Goal: Information Seeking & Learning: Learn about a topic

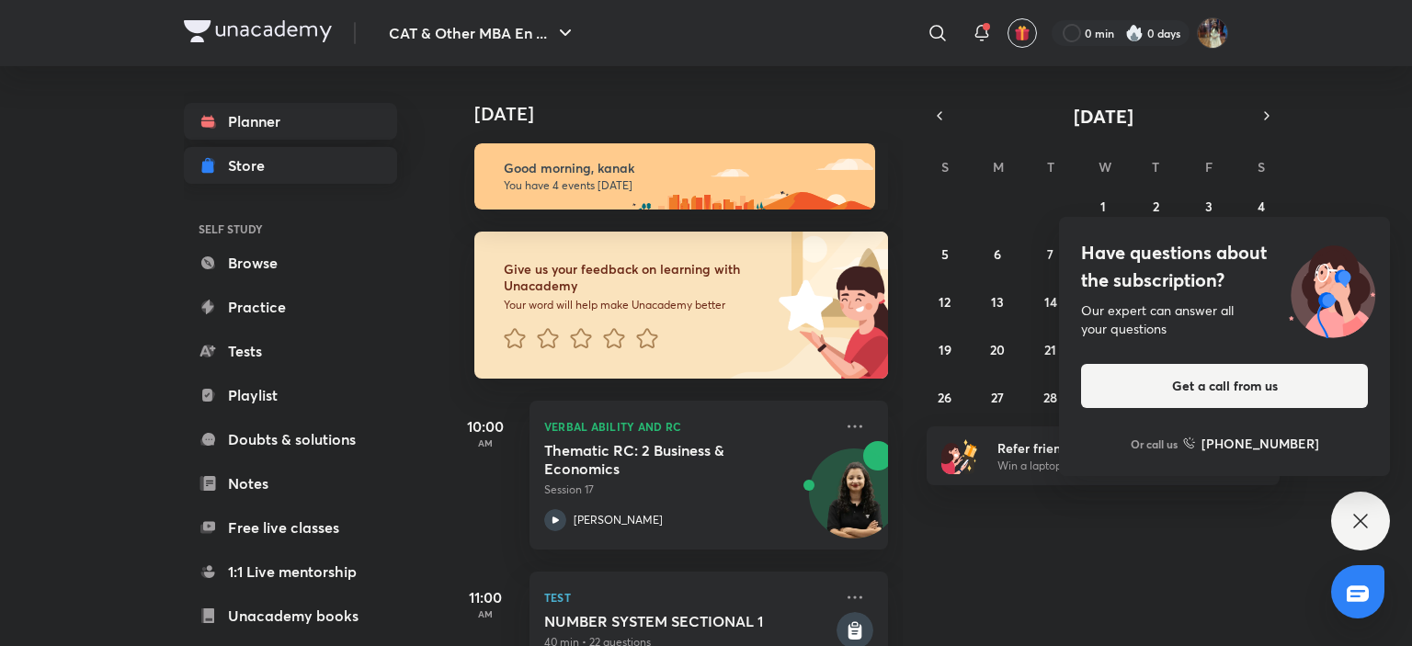
click at [1381, 399] on div "Have questions about the subscription? Our expert can answer all your questions…" at bounding box center [1224, 346] width 331 height 259
click at [1381, 324] on div "[DATE] Good morning, kanak You have 4 events [DATE] Give us your feedback on le…" at bounding box center [929, 356] width 960 height 580
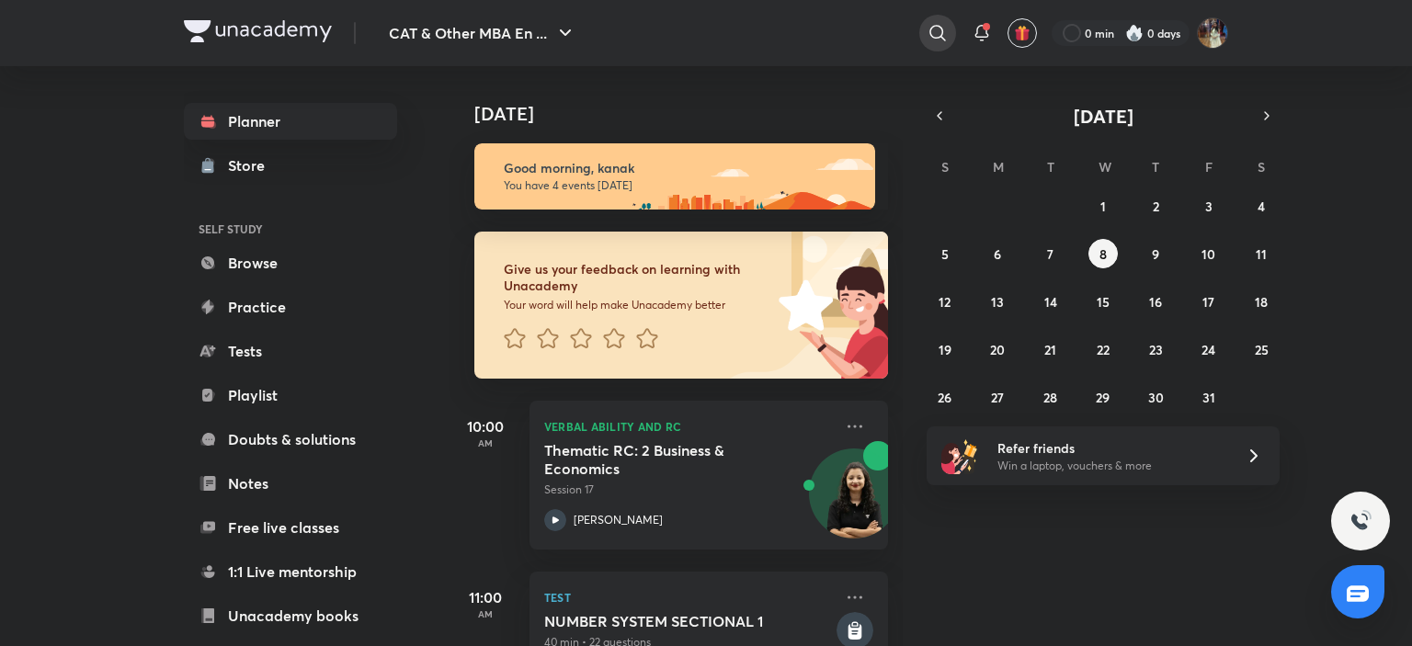
click at [938, 28] on icon at bounding box center [938, 33] width 22 height 22
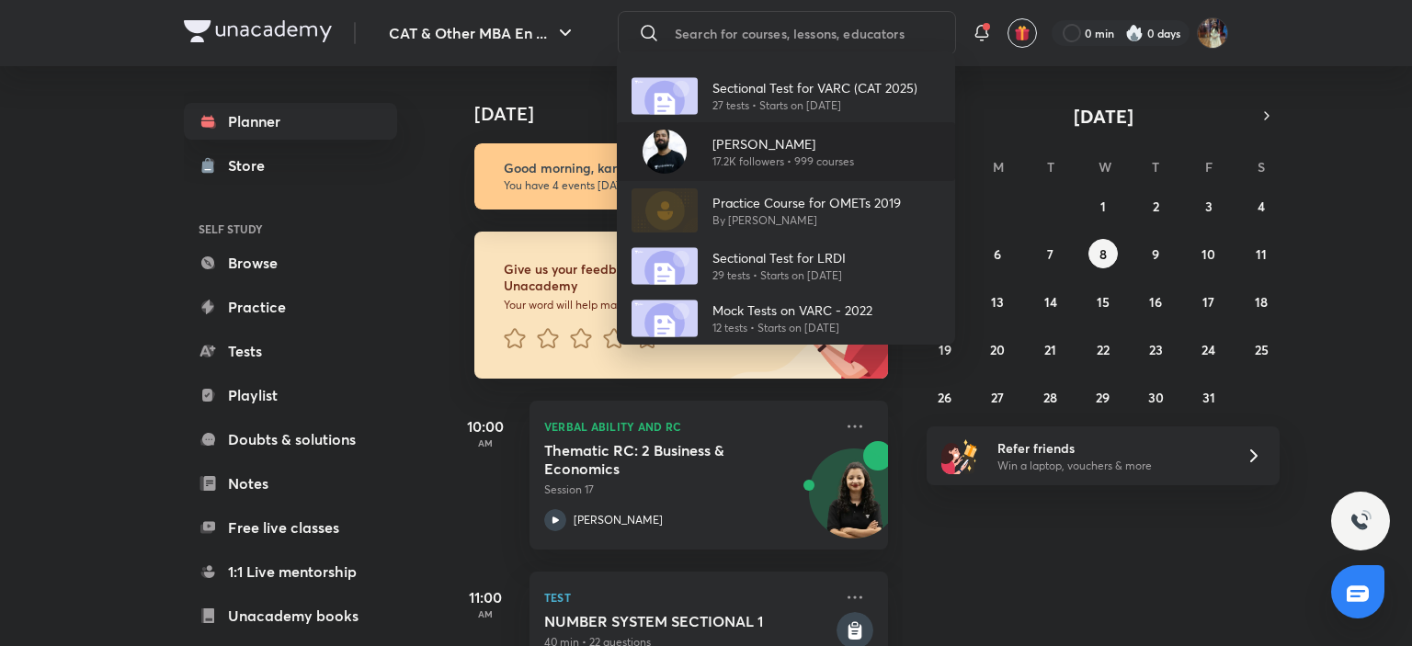
click at [844, 131] on div "[PERSON_NAME][DEMOGRAPHIC_DATA]K followers • 999 courses" at bounding box center [786, 151] width 338 height 59
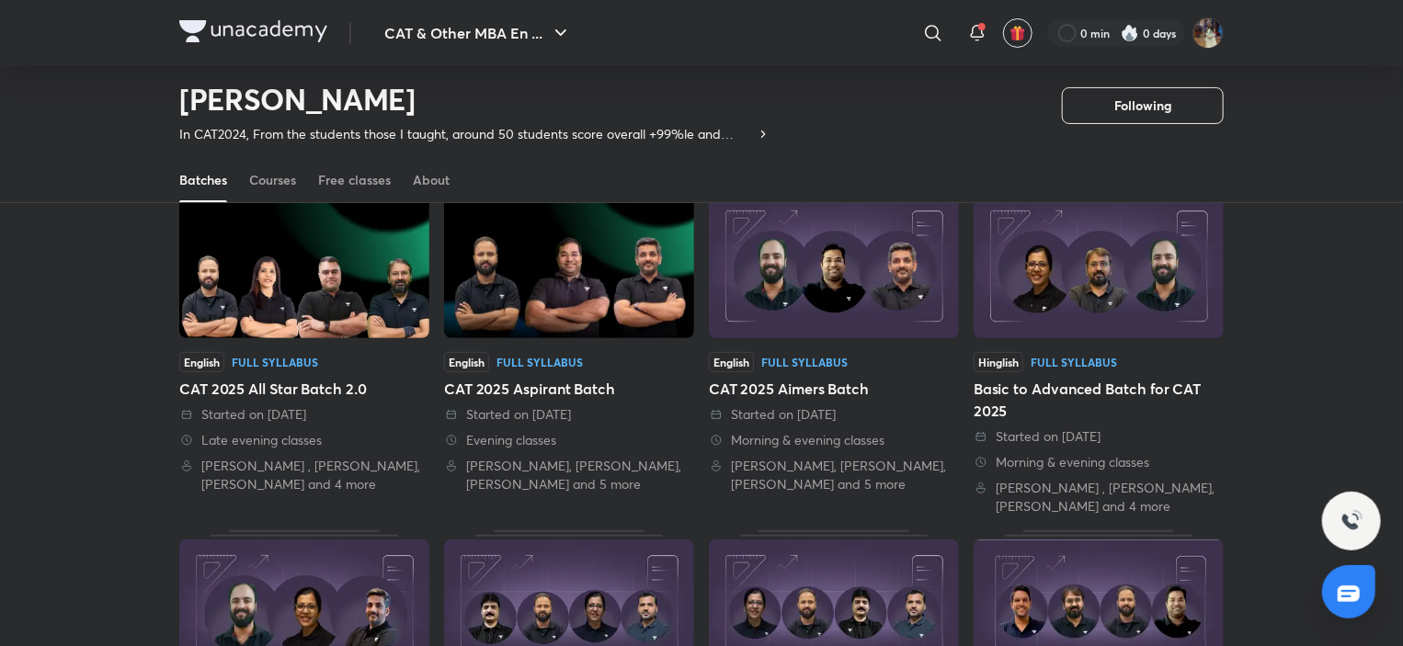
scroll to position [125, 0]
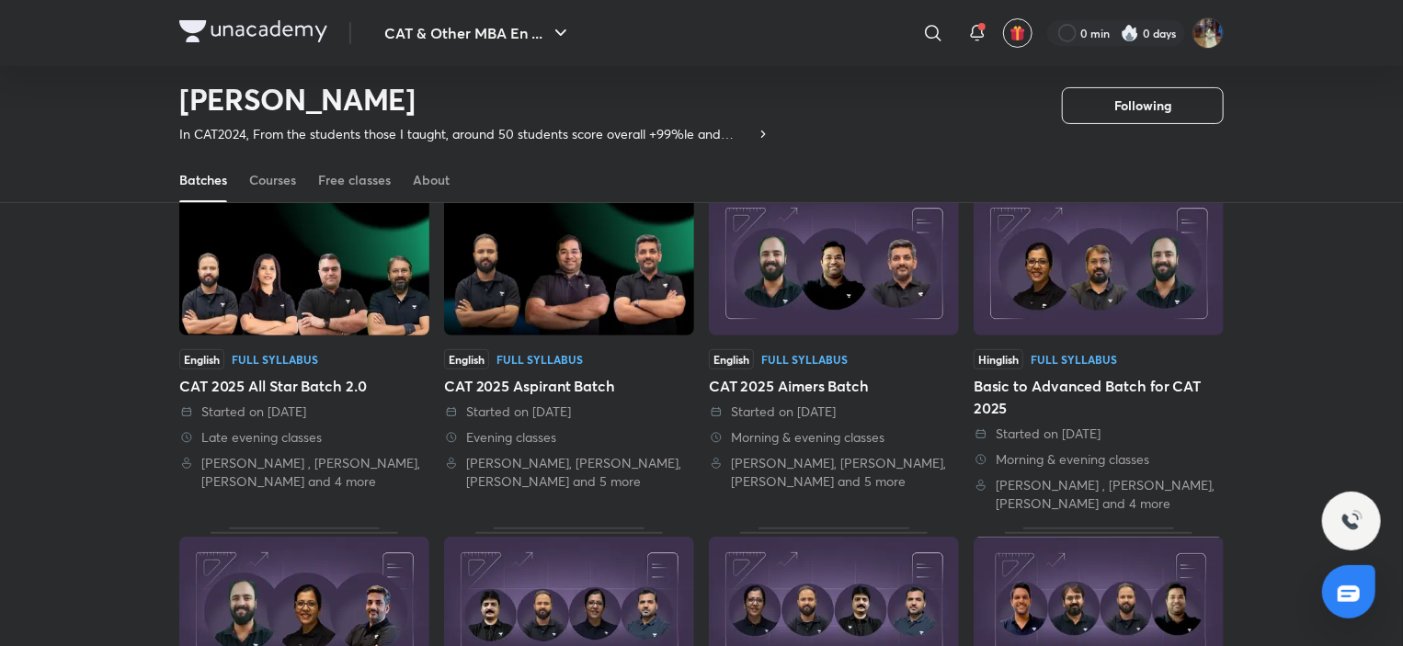
click at [257, 341] on div "English Full Syllabus CAT 2025 All Star Batch 2.0 Started on [DATE] Late evenin…" at bounding box center [304, 348] width 250 height 330
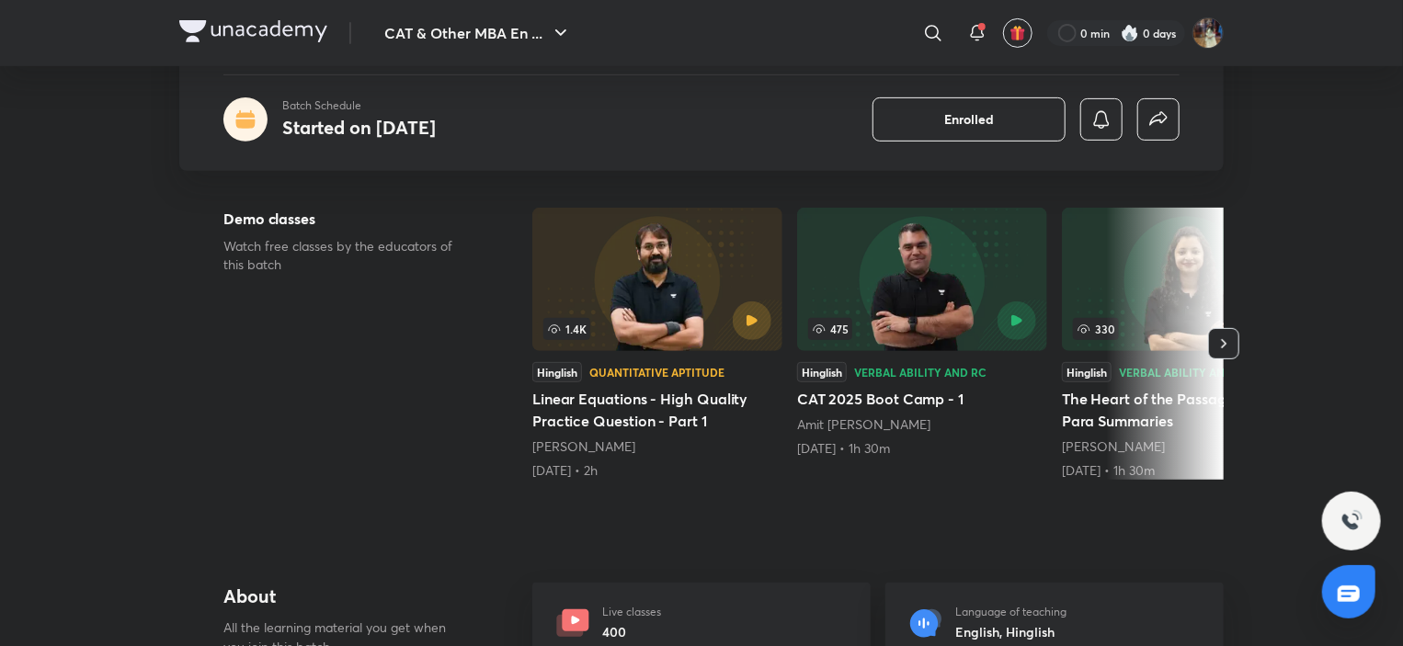
scroll to position [201, 0]
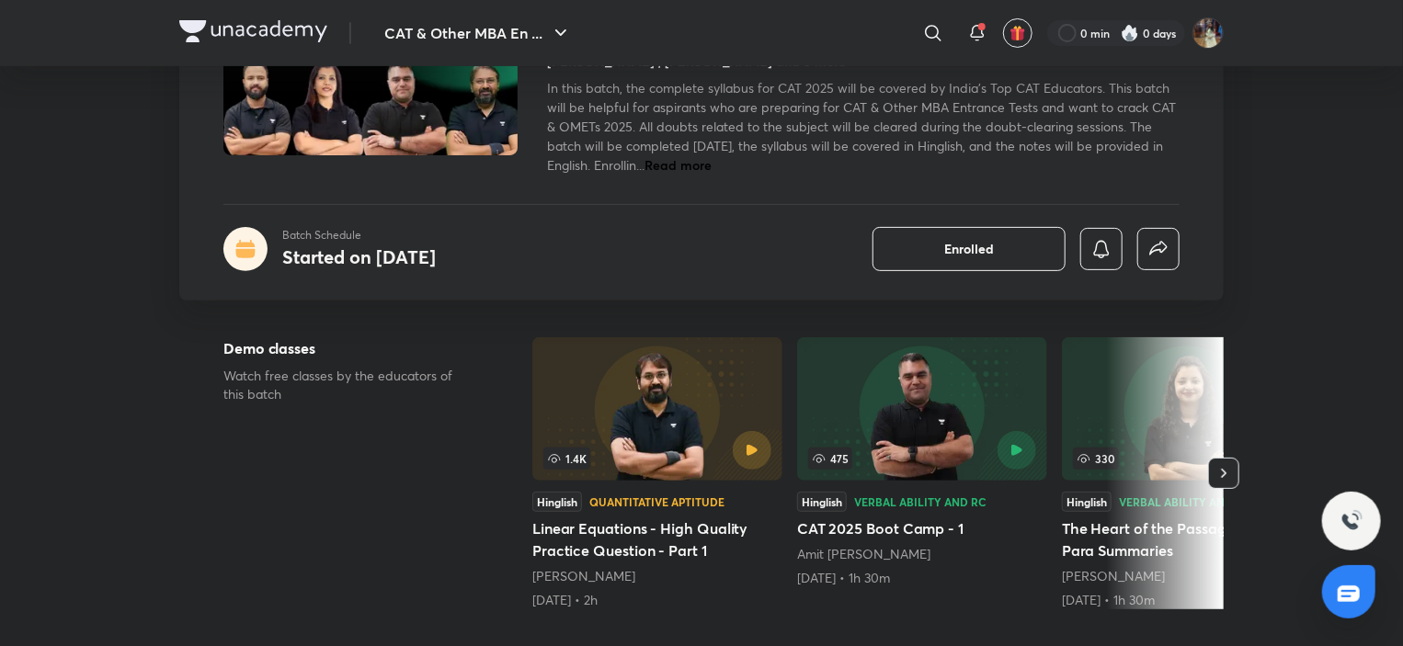
click at [1224, 464] on icon "button" at bounding box center [1223, 473] width 18 height 18
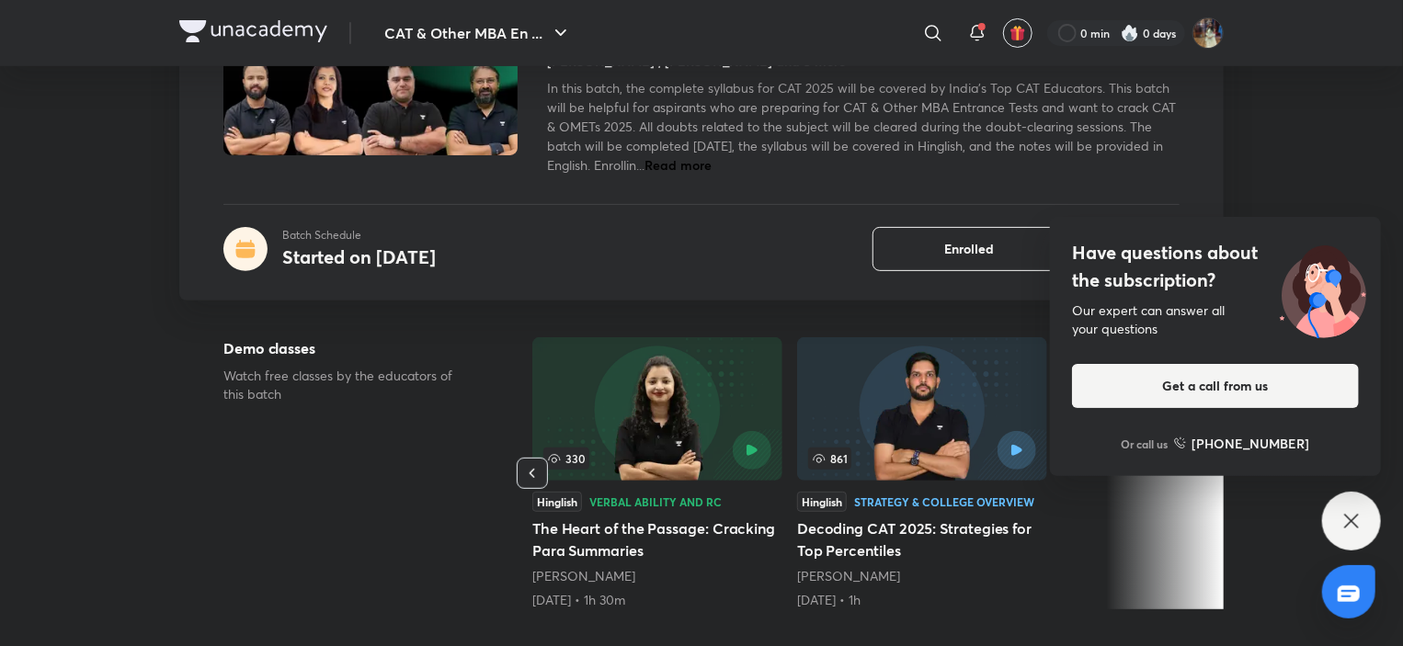
click at [1165, 387] on button "Get a call from us" at bounding box center [1215, 386] width 287 height 44
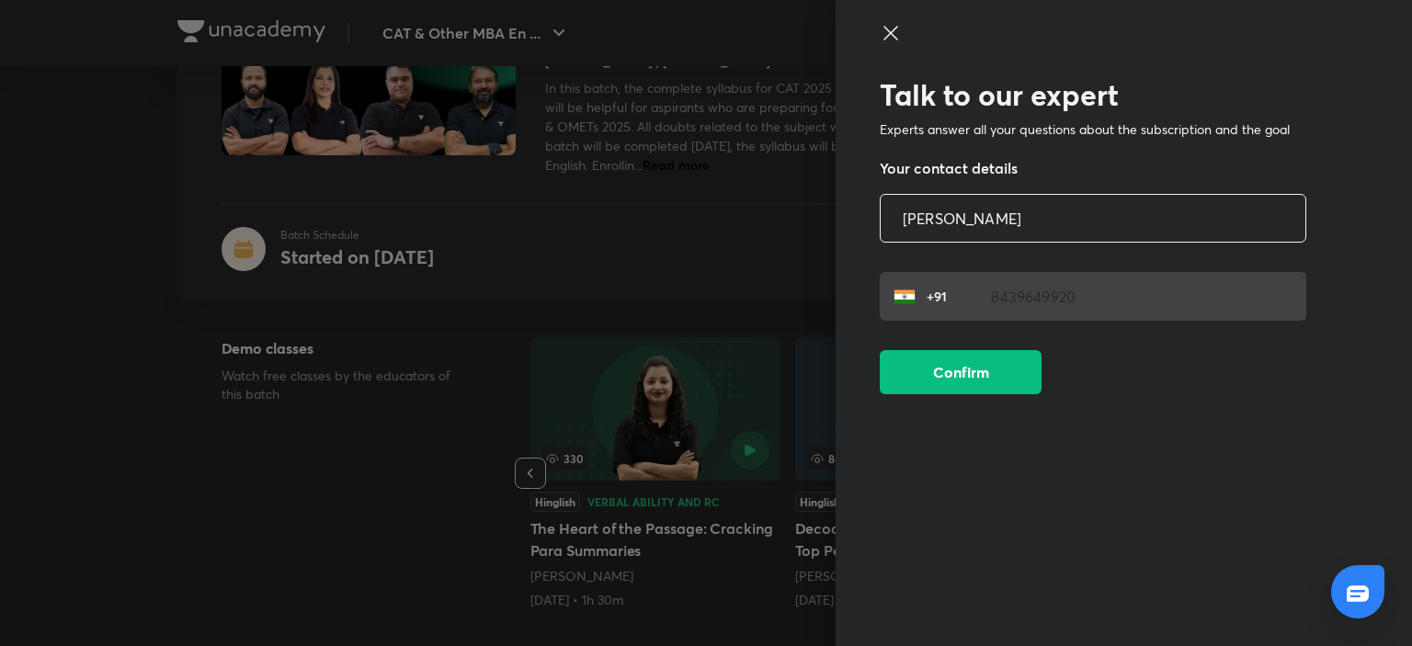
click at [886, 46] on div at bounding box center [1093, 49] width 426 height 55
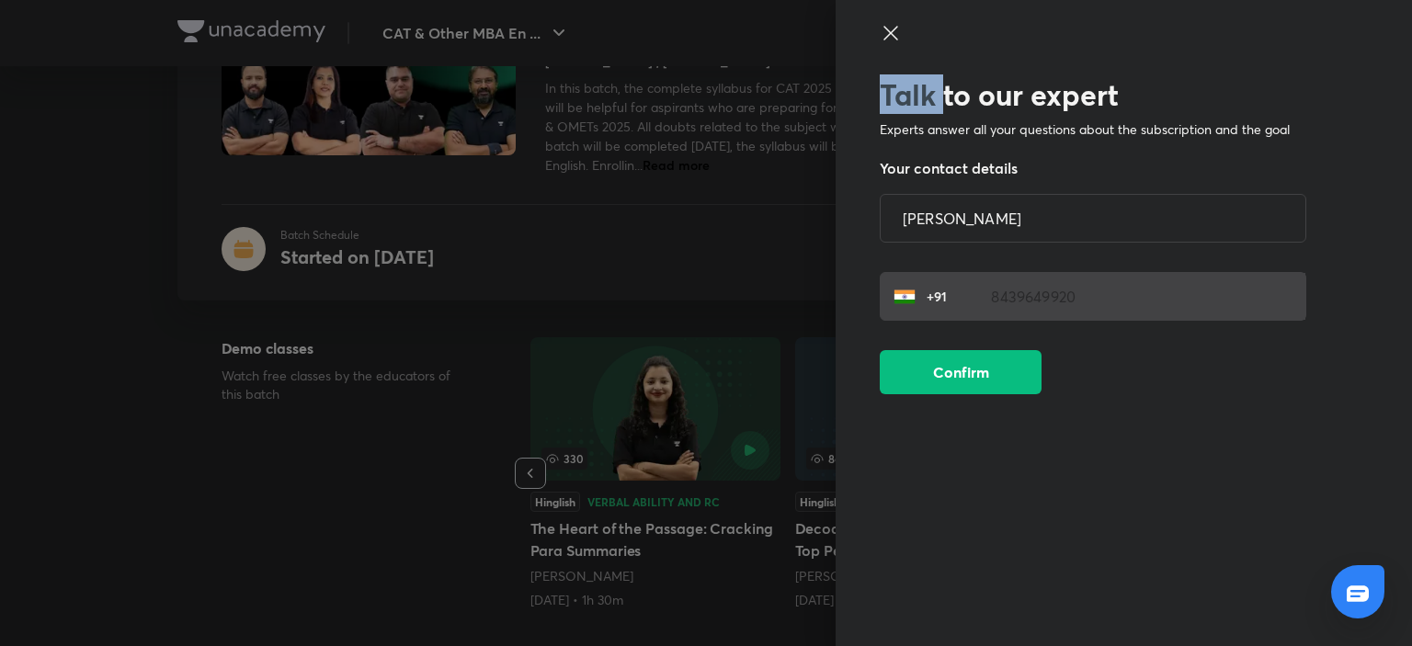
click at [886, 46] on div at bounding box center [1093, 49] width 426 height 55
click at [889, 40] on icon at bounding box center [891, 33] width 22 height 22
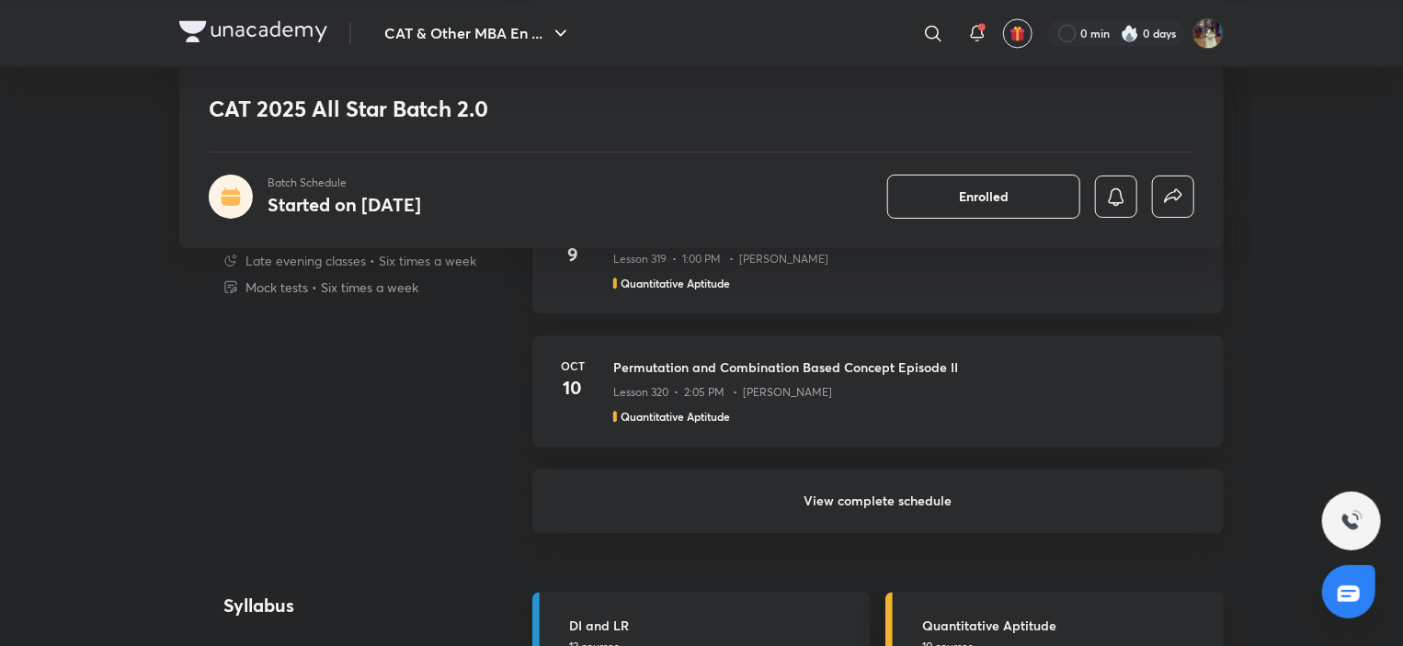
scroll to position [1959, 0]
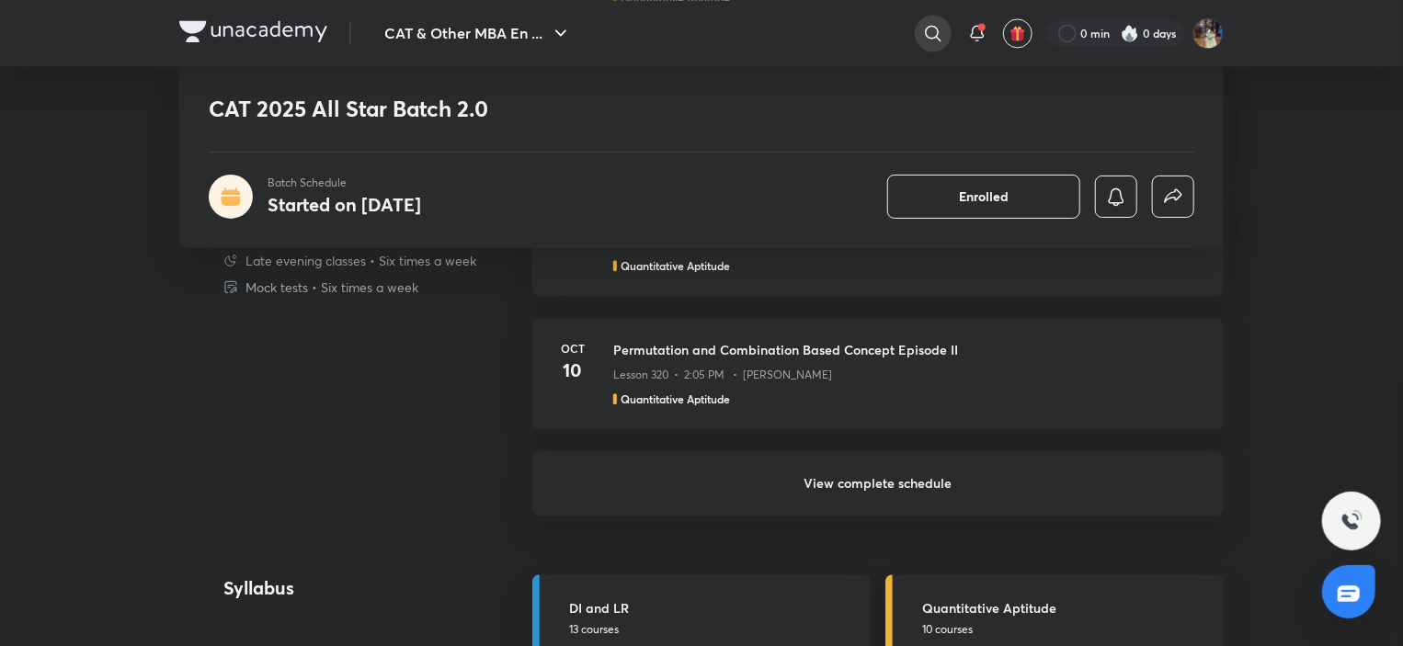
click at [935, 32] on icon at bounding box center [933, 33] width 22 height 22
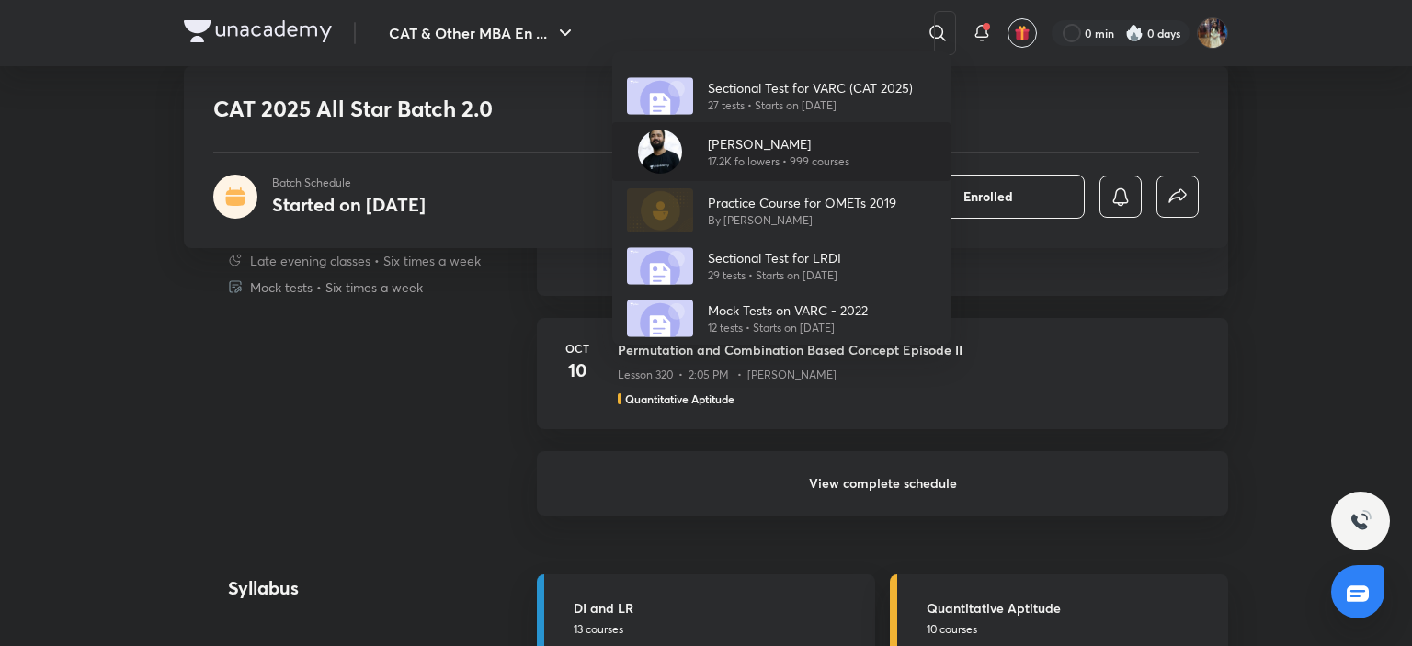
click at [763, 153] on p "17.2K followers • 999 courses" at bounding box center [779, 161] width 142 height 17
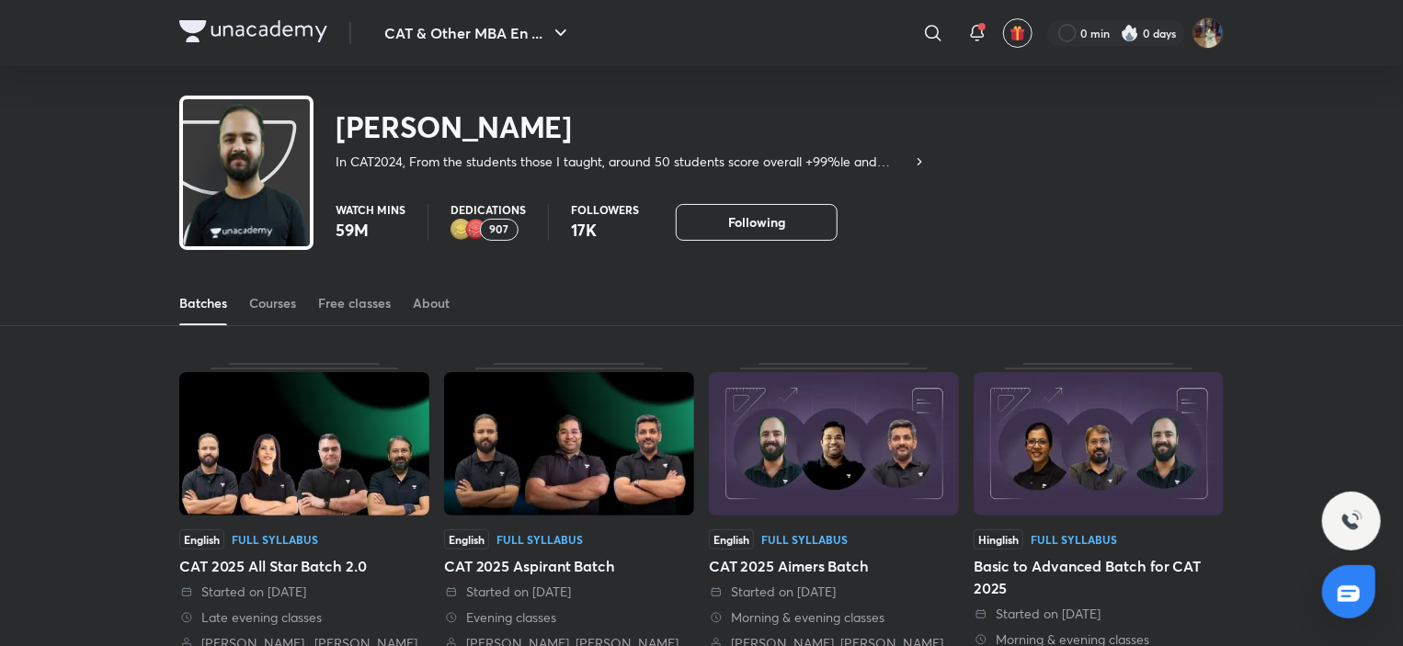
click at [880, 389] on img at bounding box center [834, 443] width 250 height 143
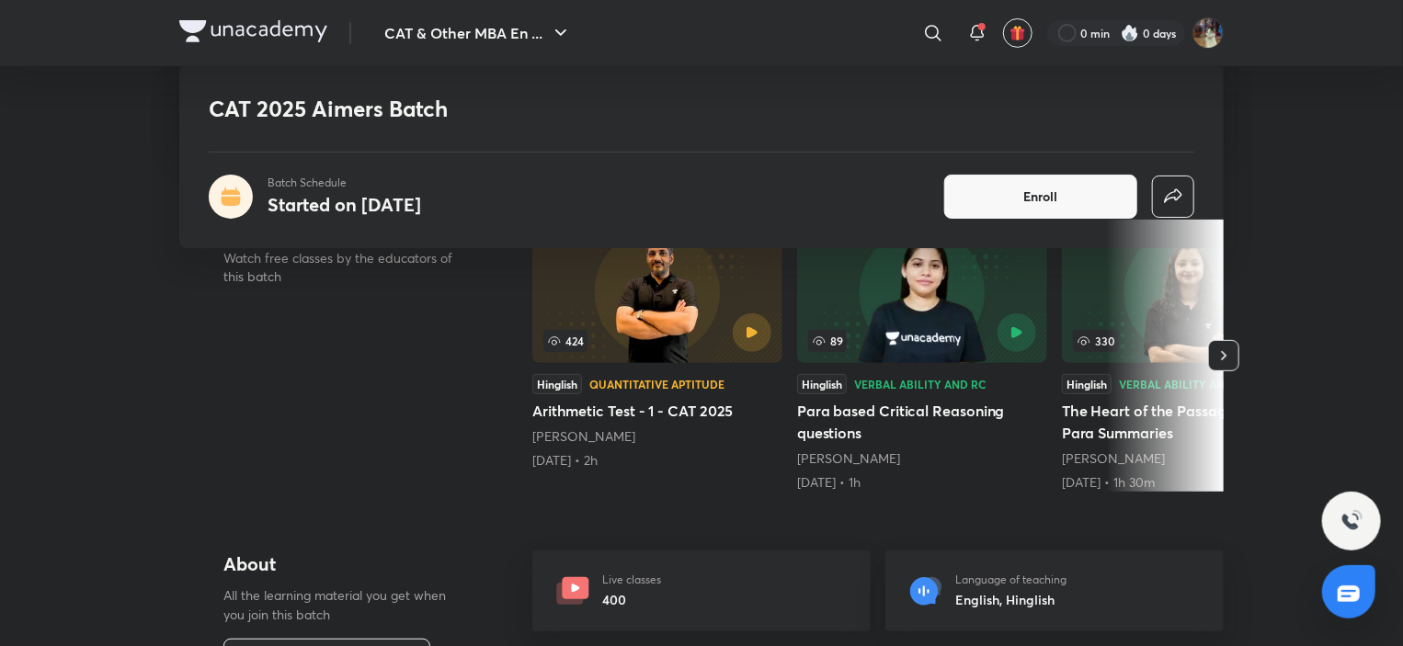
scroll to position [327, 0]
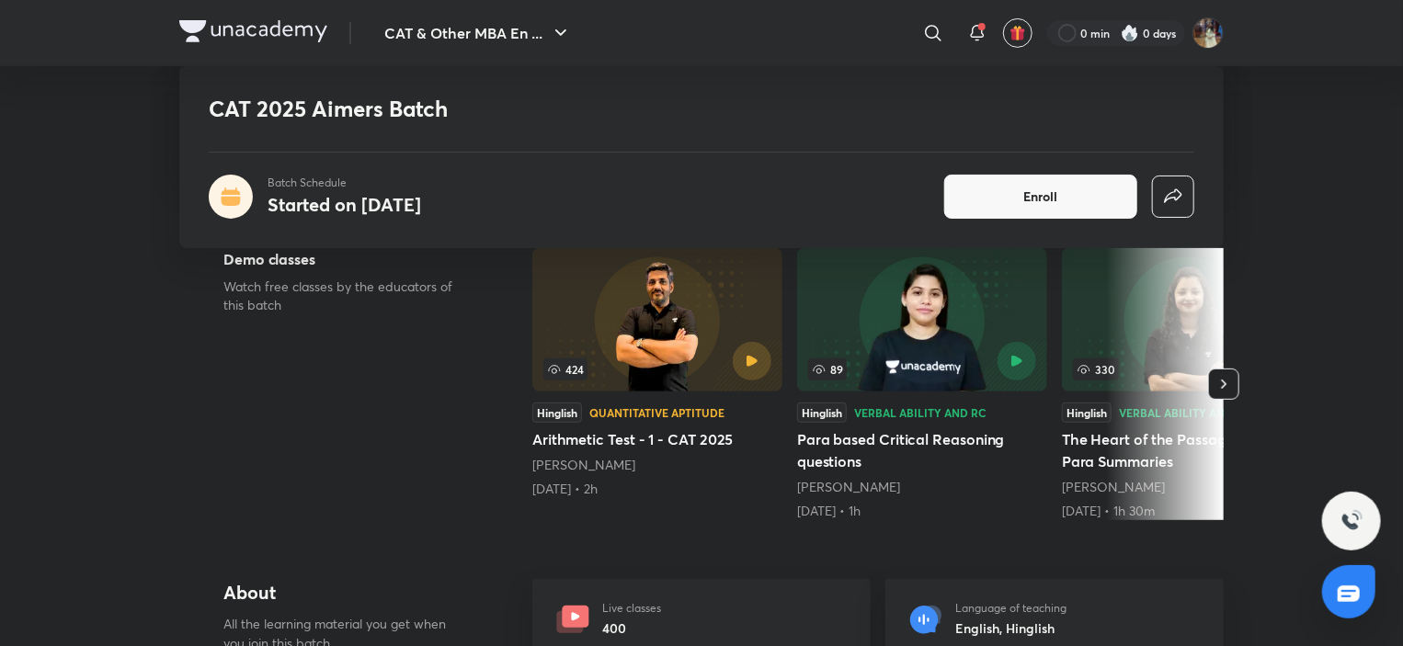
click at [1222, 378] on icon "button" at bounding box center [1223, 384] width 18 height 18
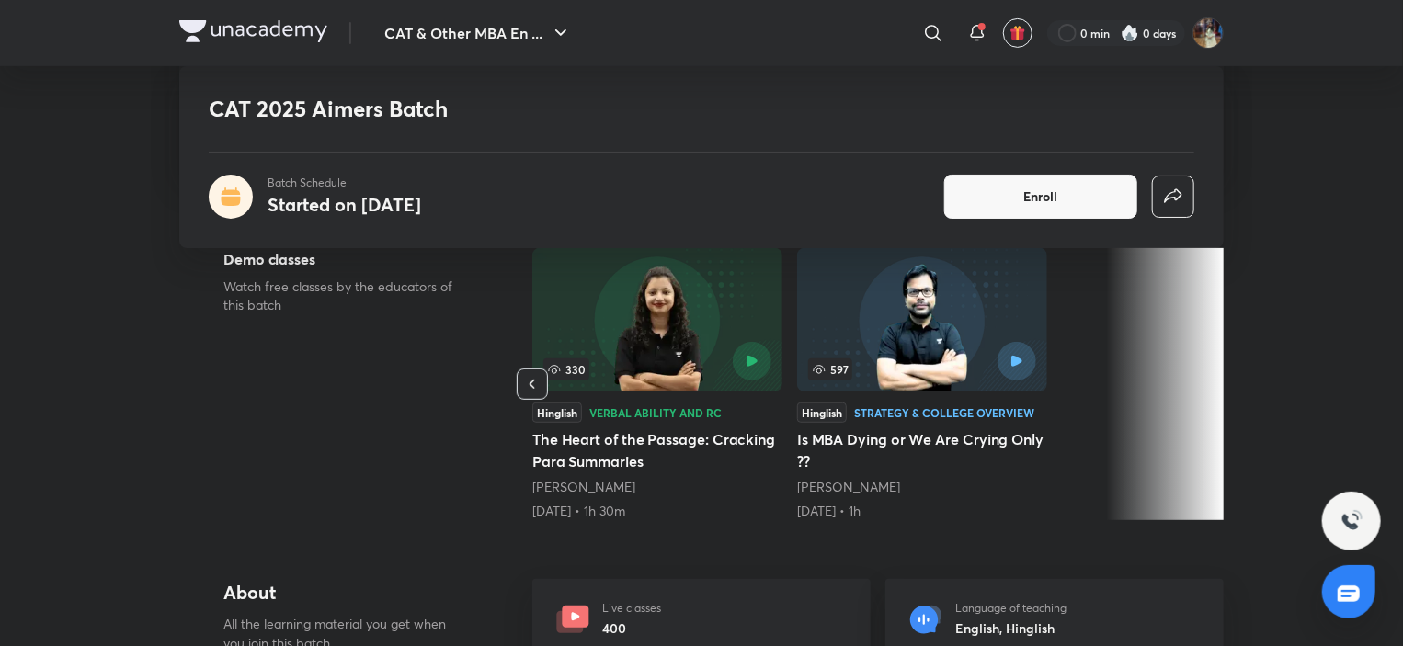
click at [1222, 378] on div at bounding box center [1165, 384] width 118 height 272
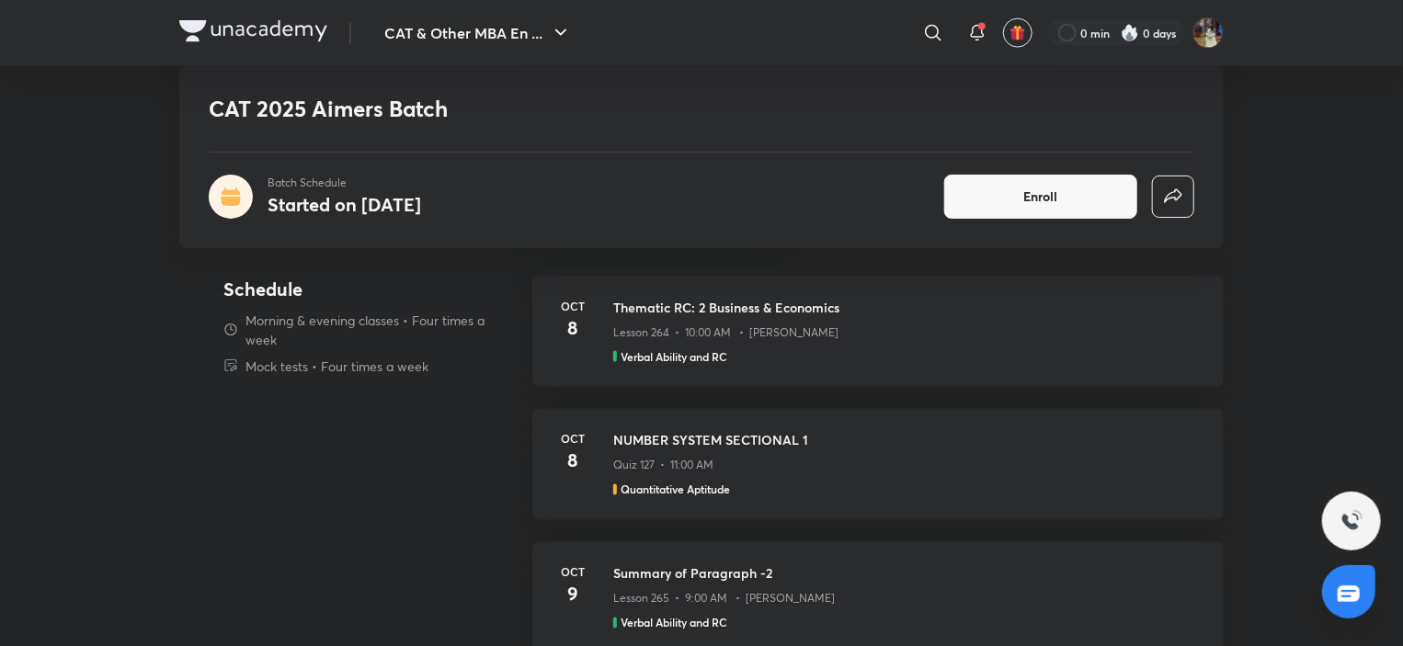
scroll to position [1406, 0]
